Goal: Task Accomplishment & Management: Complete application form

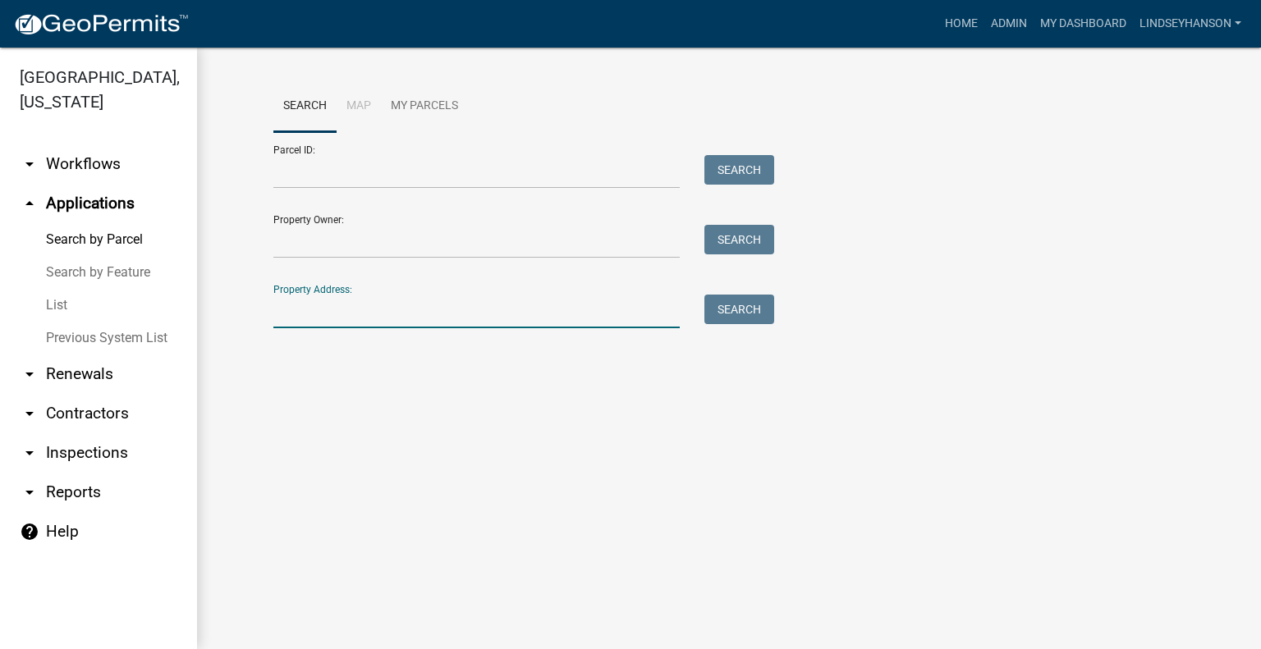
click at [343, 321] on input "Property Address:" at bounding box center [476, 312] width 406 height 34
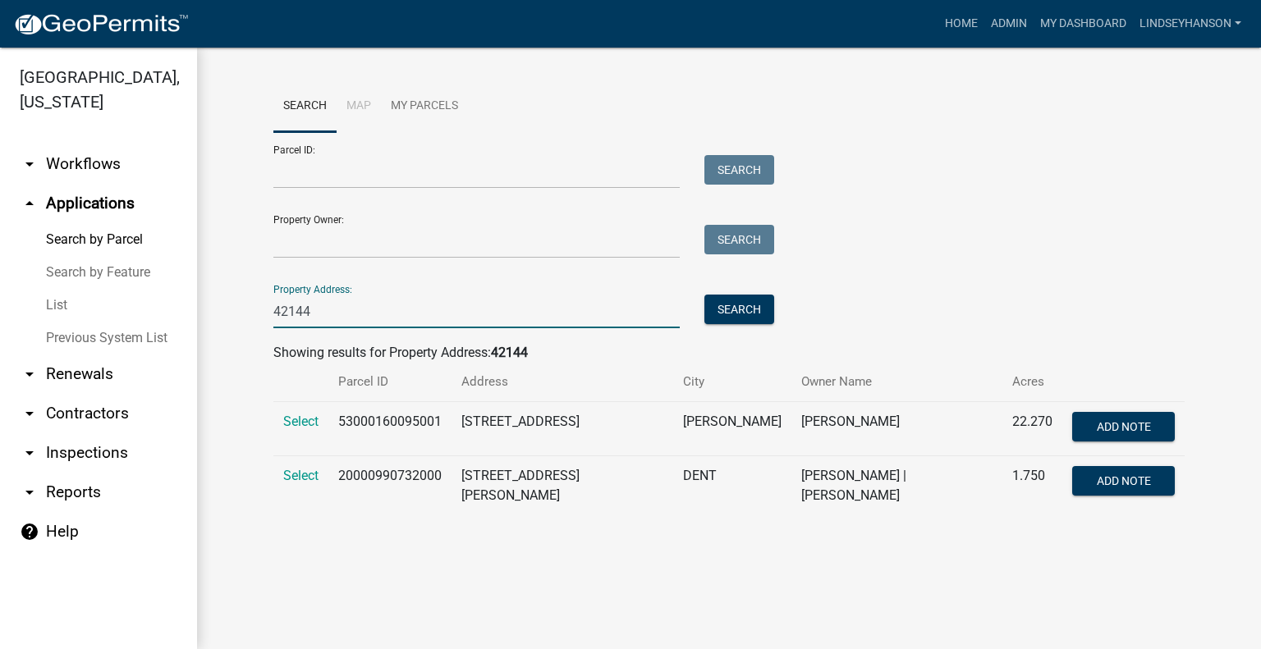
type input "42144"
click at [299, 484] on td "Select" at bounding box center [300, 486] width 55 height 60
click at [305, 479] on span "Select" at bounding box center [300, 476] width 35 height 16
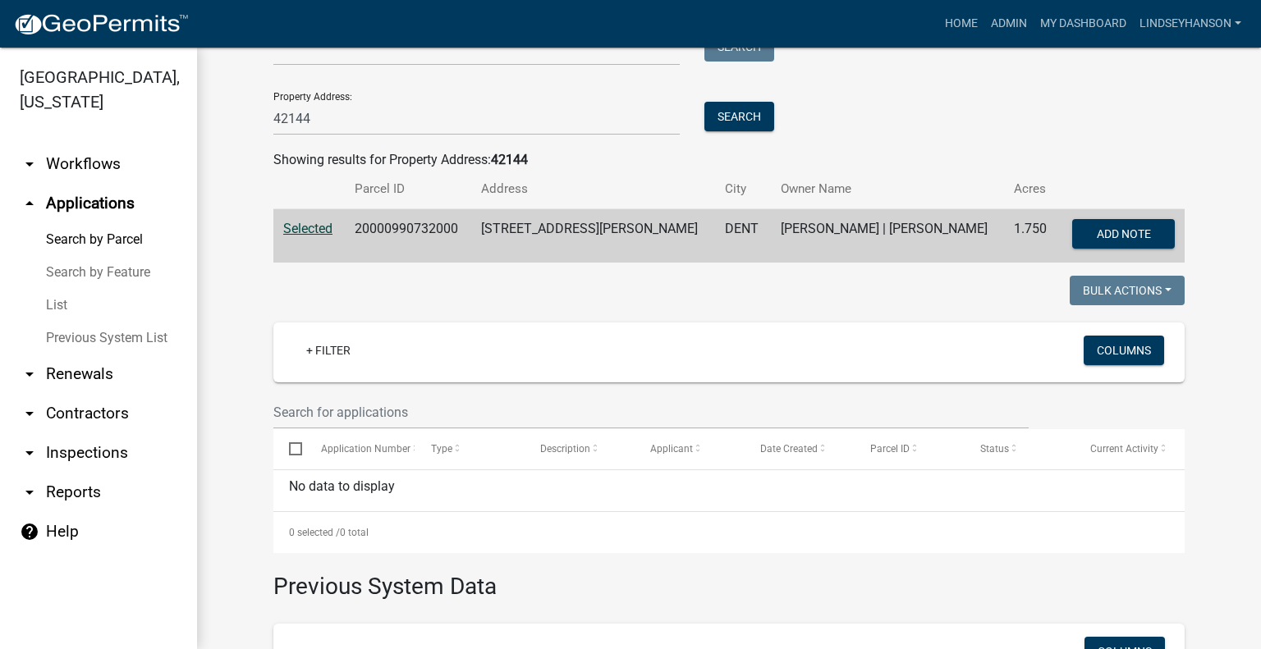
scroll to position [227, 0]
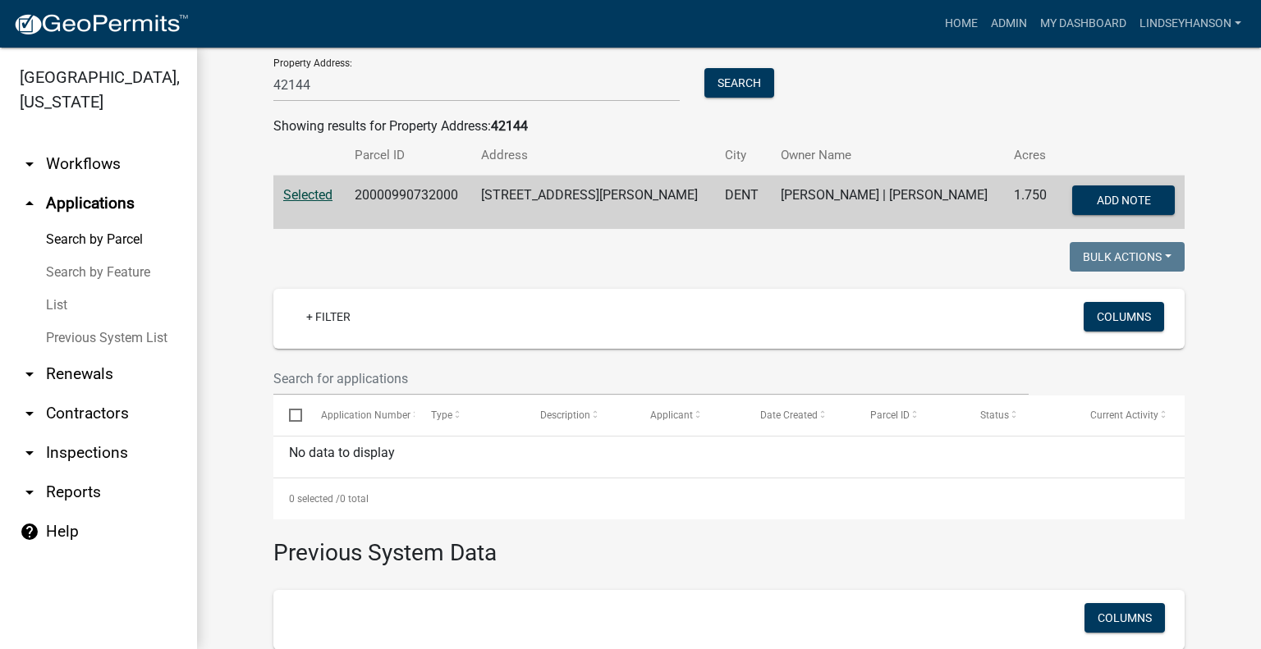
click at [400, 190] on td "20000990732000" at bounding box center [408, 203] width 127 height 54
copy td "20000990732000"
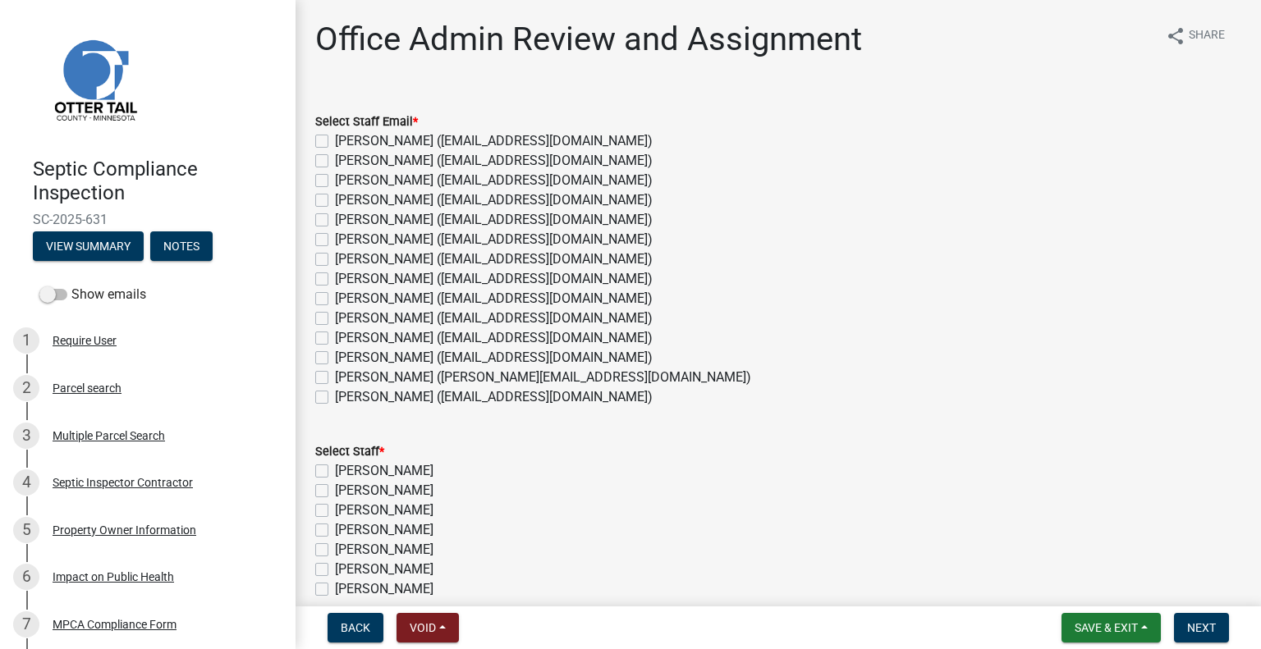
click at [372, 281] on label "Emma Swenson (eswenson@ottertailcounty.gov)" at bounding box center [494, 279] width 318 height 20
click at [346, 280] on input "Emma Swenson (eswenson@ottertailcounty.gov)" at bounding box center [340, 274] width 11 height 11
checkbox input "true"
checkbox input "false"
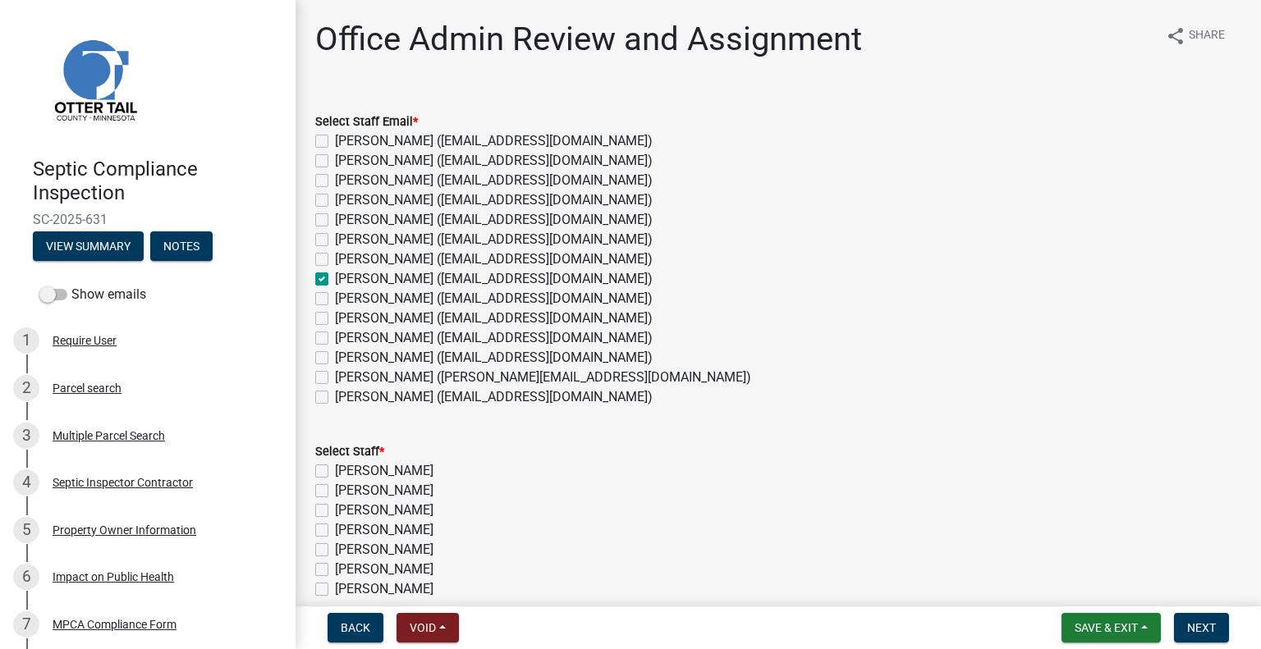
checkbox input "false"
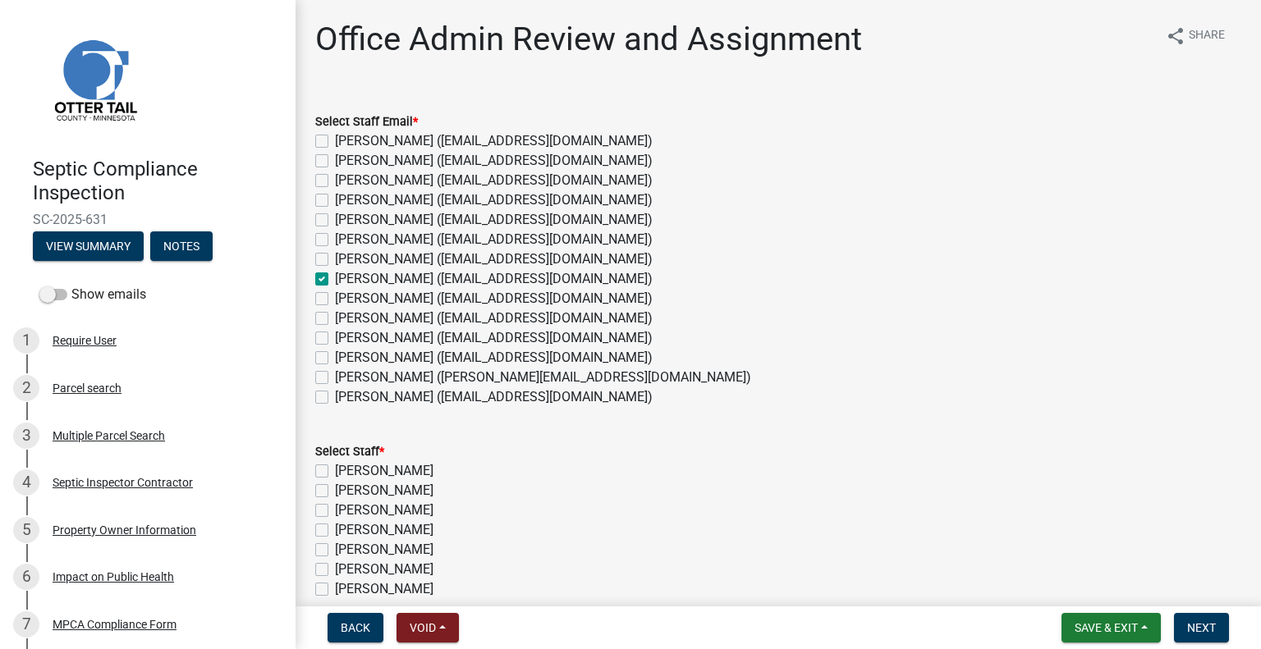
checkbox input "true"
checkbox input "false"
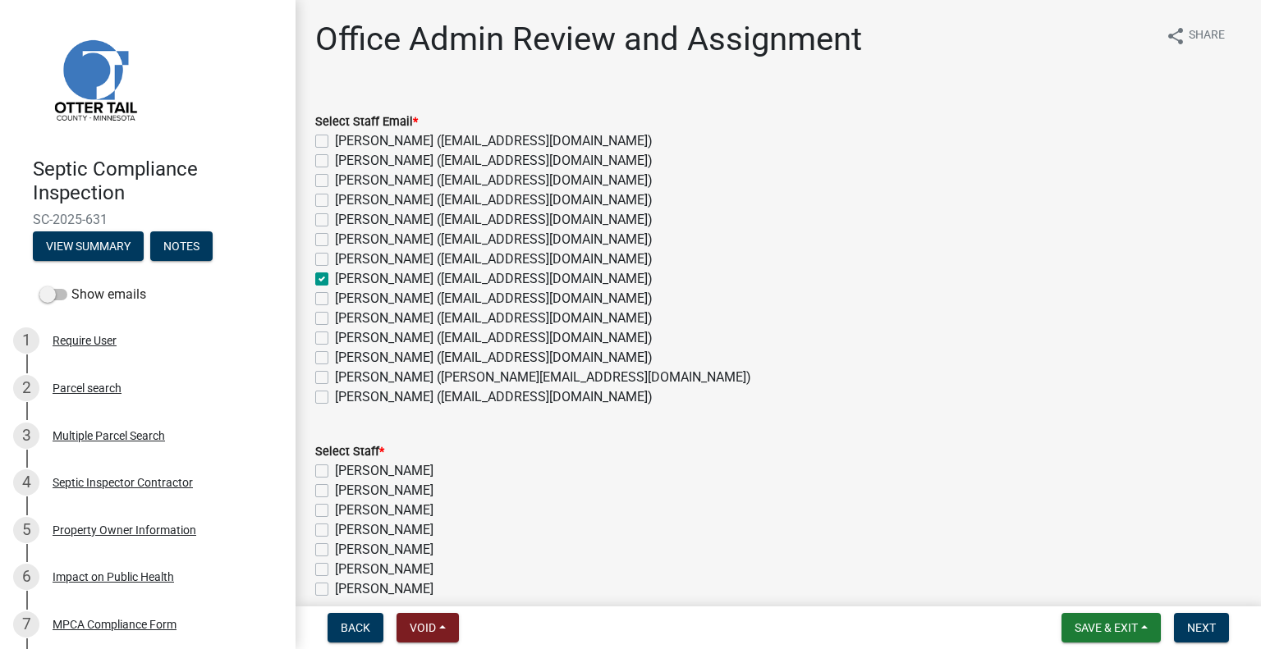
checkbox input "false"
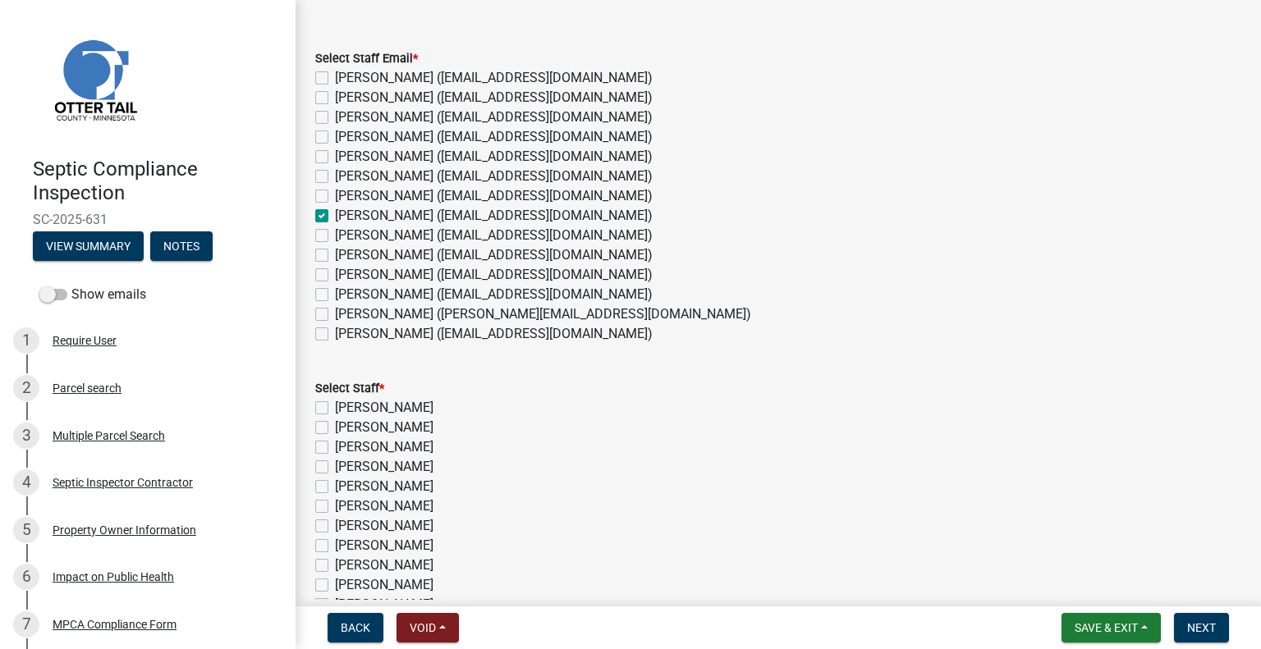
scroll to position [164, 0]
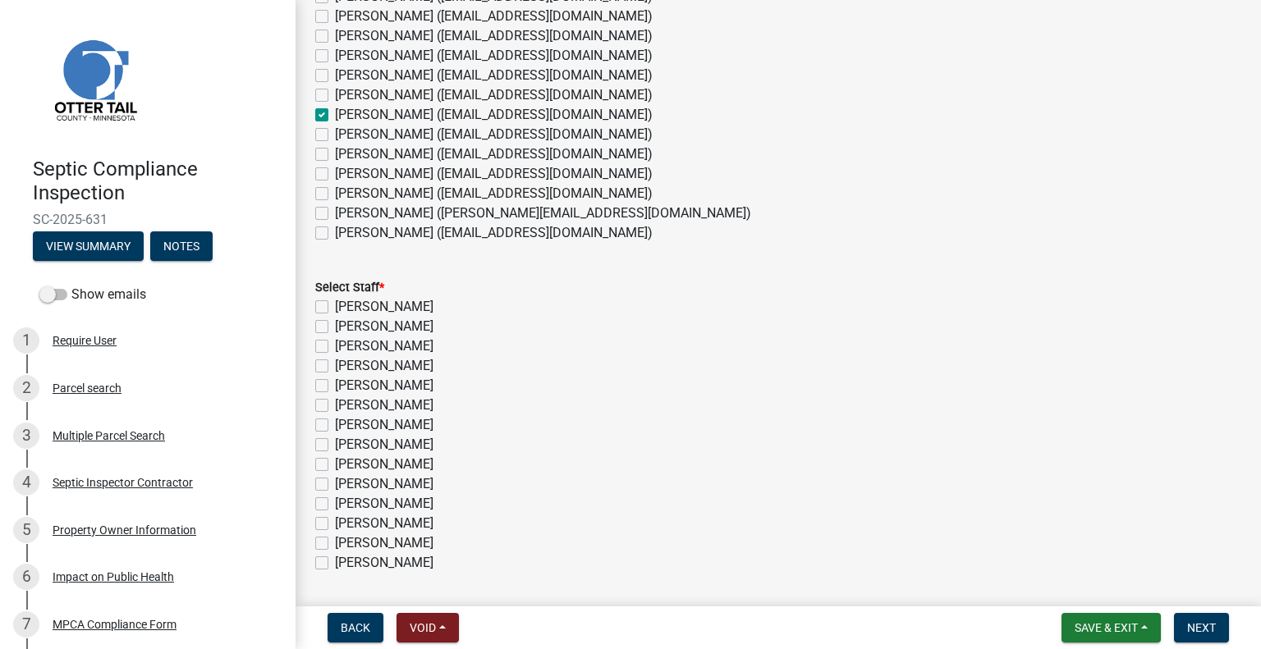
click at [406, 438] on label "Emma Swenson" at bounding box center [384, 445] width 98 height 20
click at [346, 438] on input "Emma Swenson" at bounding box center [340, 440] width 11 height 11
checkbox input "true"
checkbox input "false"
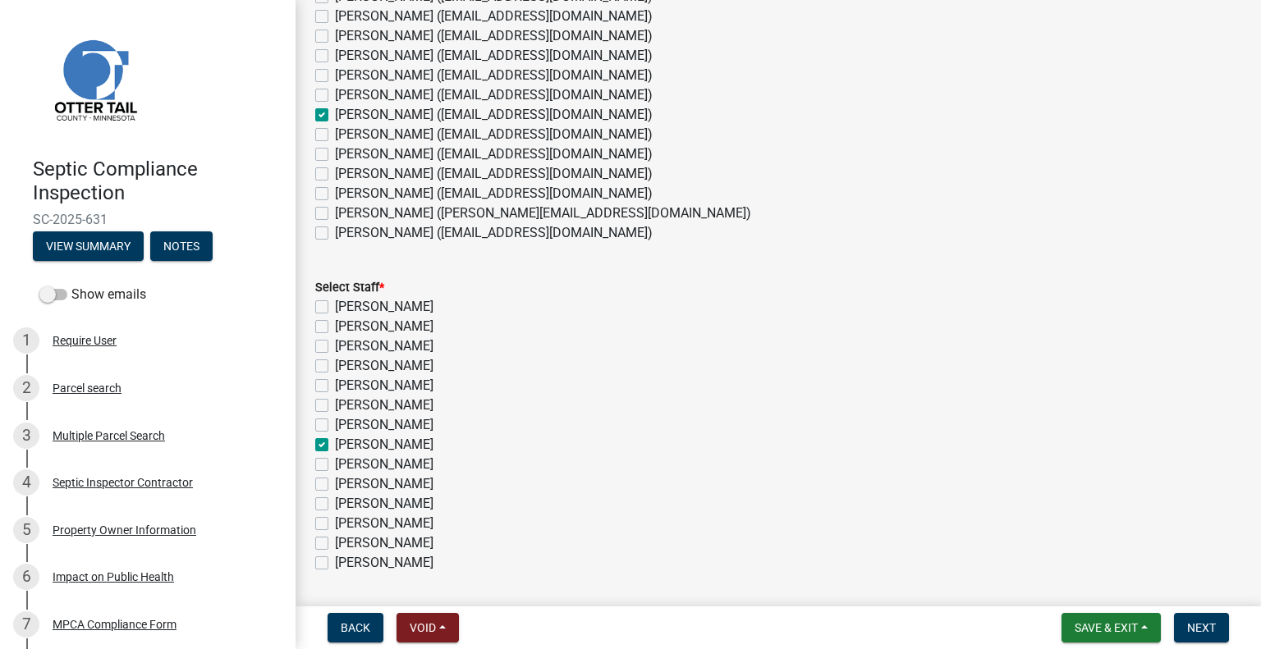
checkbox input "false"
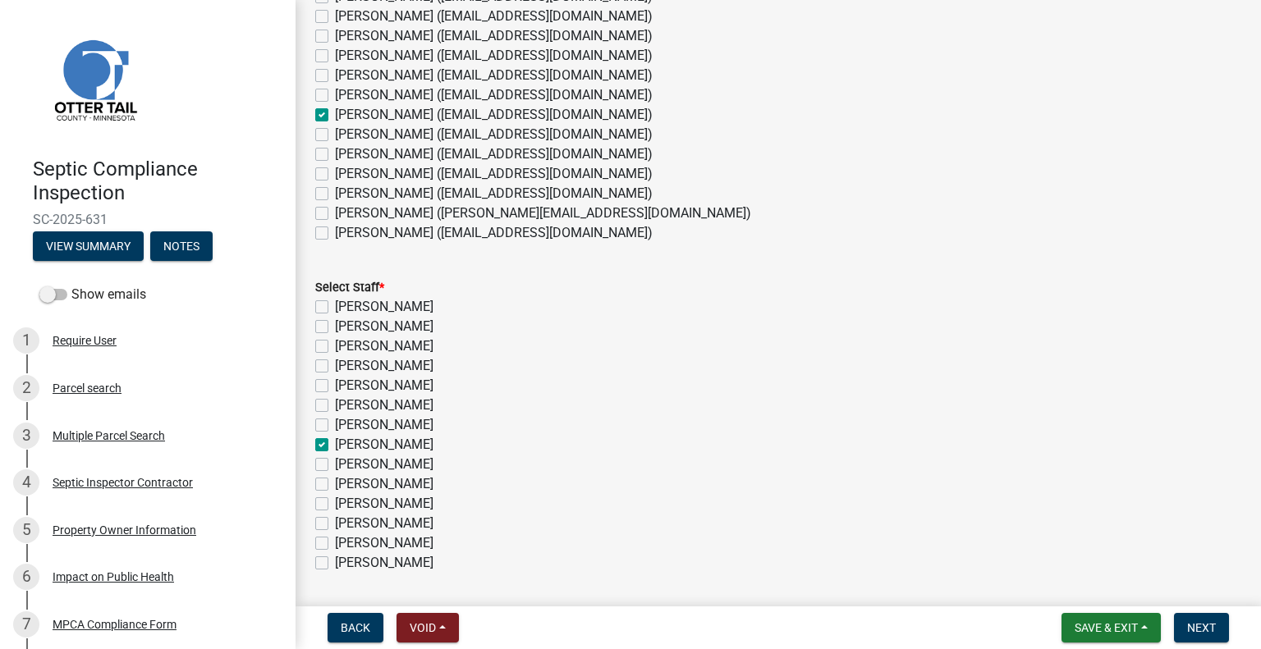
checkbox input "true"
checkbox input "false"
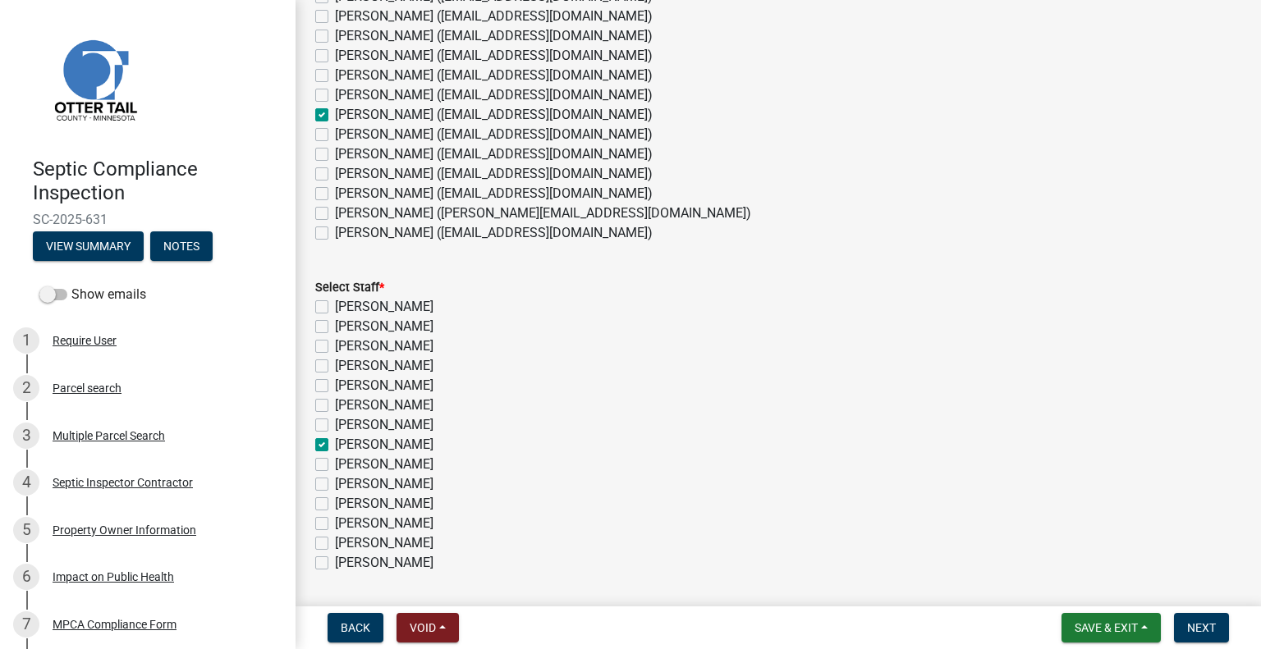
checkbox input "false"
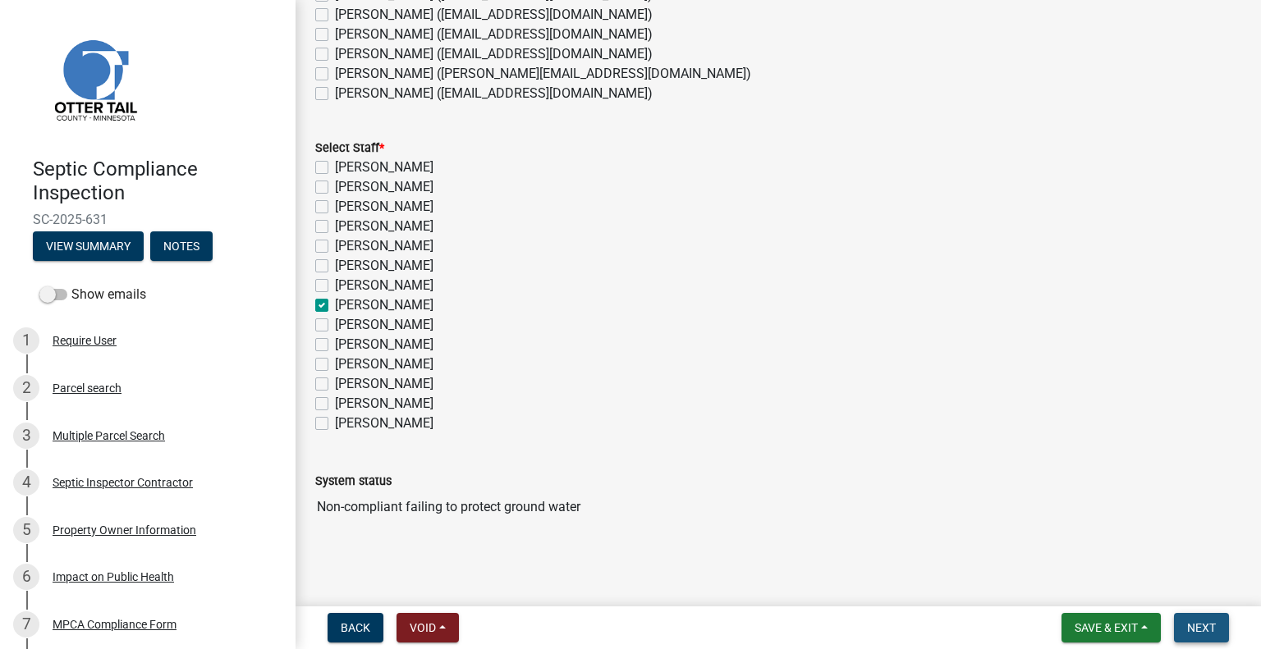
click at [1202, 628] on span "Next" at bounding box center [1201, 627] width 29 height 13
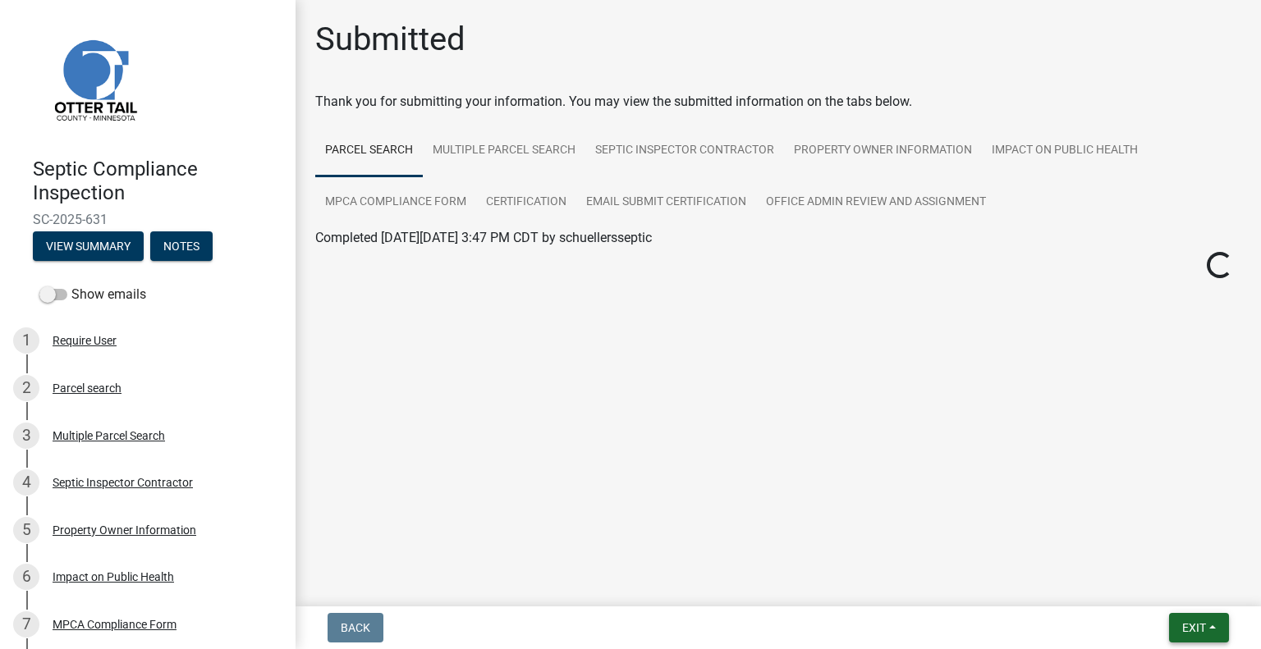
click at [1205, 639] on button "Exit" at bounding box center [1199, 628] width 60 height 30
click at [1154, 584] on button "Save & Exit" at bounding box center [1163, 585] width 131 height 39
